Goal: Entertainment & Leisure: Consume media (video, audio)

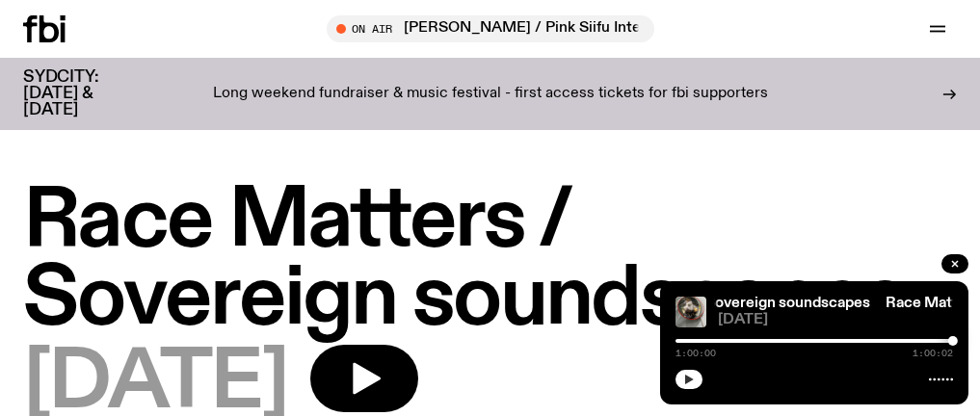
click at [689, 381] on icon "button" at bounding box center [689, 380] width 9 height 10
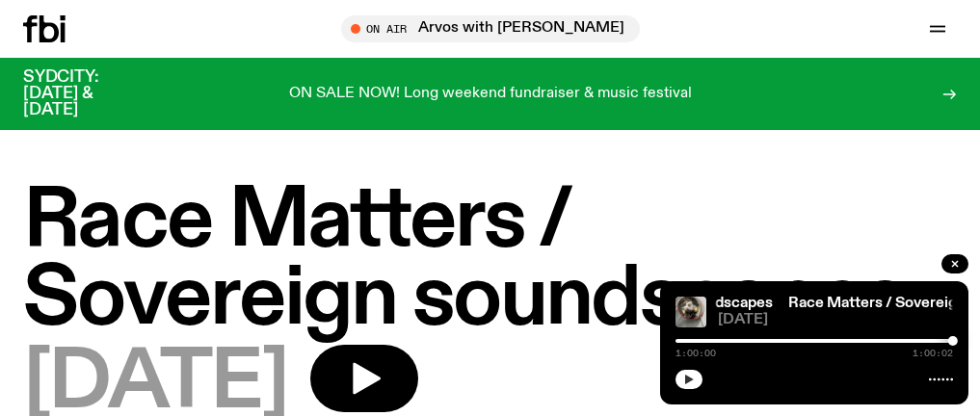
click at [693, 378] on icon "button" at bounding box center [689, 380] width 12 height 12
click at [383, 384] on icon "button" at bounding box center [364, 378] width 39 height 39
